Goal: Navigation & Orientation: Find specific page/section

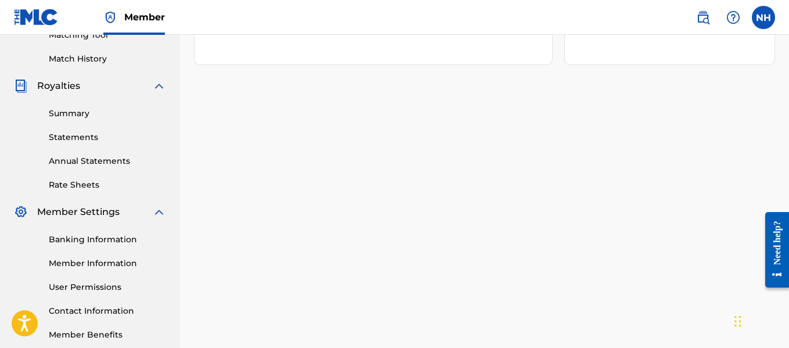
scroll to position [290, 0]
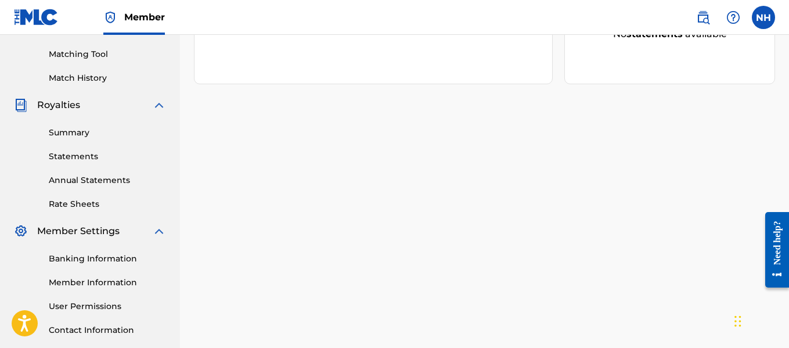
click at [74, 127] on link "Summary" at bounding box center [107, 133] width 117 height 12
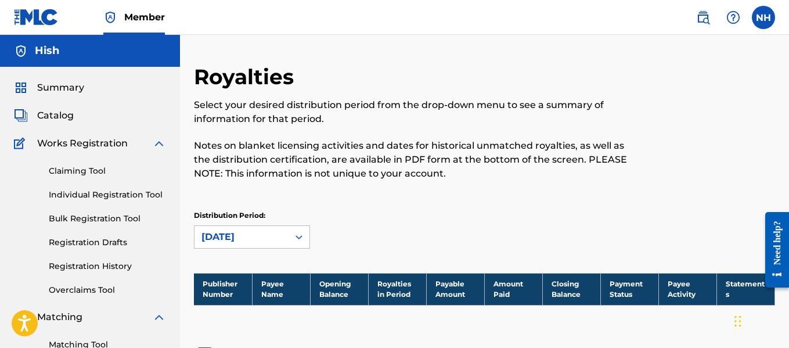
click at [64, 111] on span "Catalog" at bounding box center [55, 116] width 37 height 14
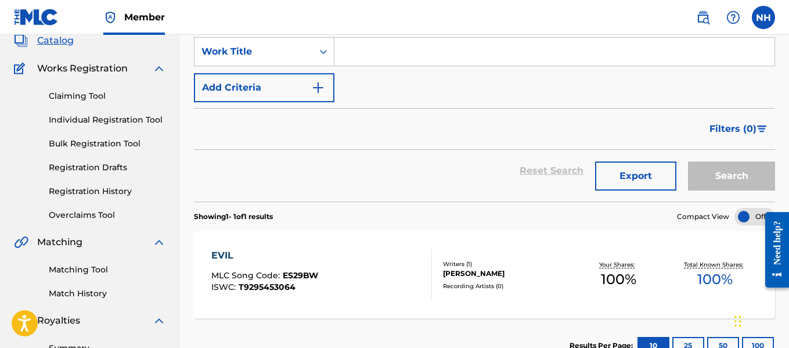
scroll to position [174, 0]
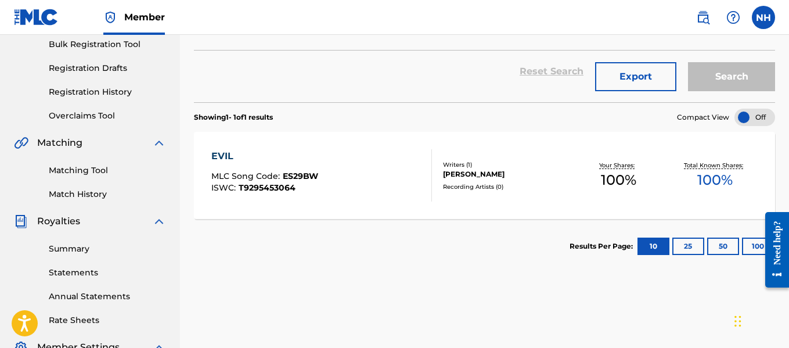
click at [465, 190] on div "Recording Artists ( 0 )" at bounding box center [506, 186] width 127 height 9
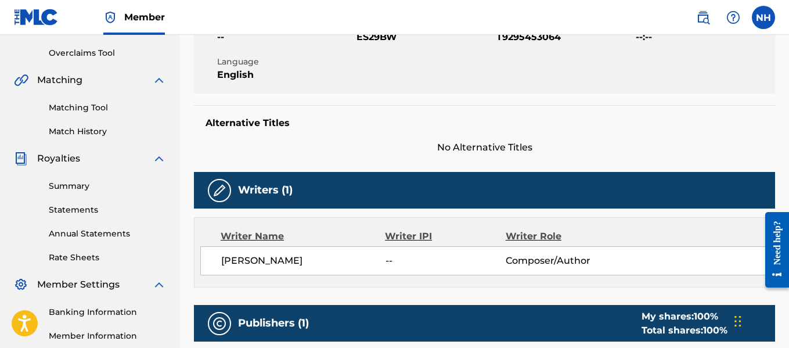
scroll to position [114, 0]
